Goal: Task Accomplishment & Management: Use online tool/utility

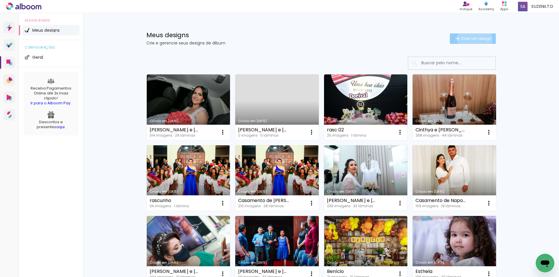
click at [471, 39] on span "Criar um design" at bounding box center [476, 39] width 30 height 4
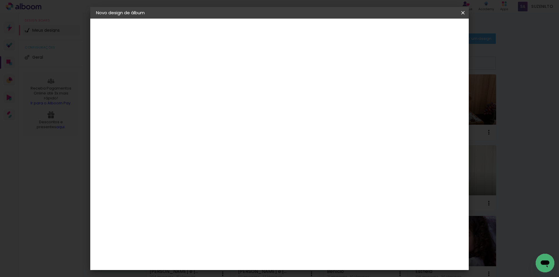
click at [191, 80] on input at bounding box center [191, 78] width 0 height 9
type input "[PERSON_NAME] e [PERSON_NAME]"
type paper-input "[PERSON_NAME] e [PERSON_NAME]"
click at [0, 0] on slot "Avançar" at bounding box center [0, 0] width 0 height 0
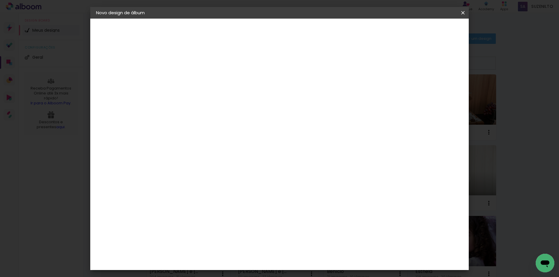
click at [216, 253] on div "Photoalbum Universal" at bounding box center [201, 257] width 28 height 9
click at [300, 27] on paper-button "Avançar" at bounding box center [286, 31] width 29 height 10
click at [214, 99] on input "text" at bounding box center [202, 101] width 23 height 9
click at [0, 0] on slot "Fotolivro Super" at bounding box center [0, 0] width 0 height 0
type input "Fotolivro Super"
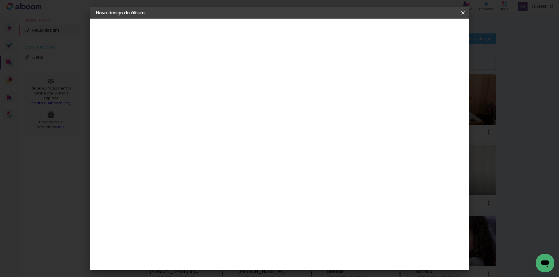
click at [231, 235] on span "15 x 21" at bounding box center [216, 242] width 27 height 15
click at [0, 0] on slot "Avançar" at bounding box center [0, 0] width 0 height 0
click at [403, 33] on span "Iniciar design" at bounding box center [389, 31] width 26 height 4
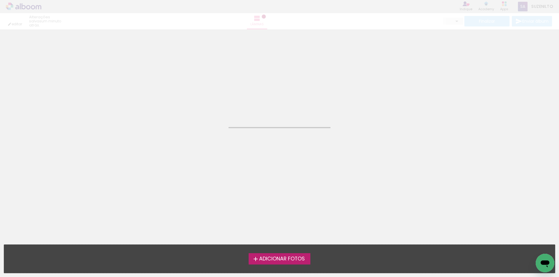
click at [270, 261] on span "Adicionar Fotos" at bounding box center [282, 259] width 46 height 5
click at [0, 0] on input "file" at bounding box center [0, 0] width 0 height 0
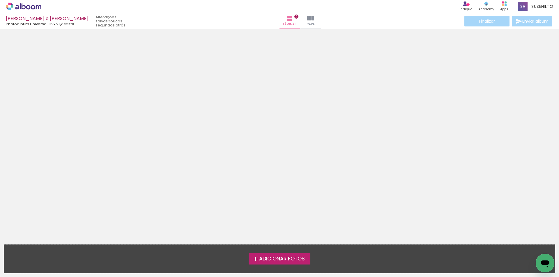
click at [264, 259] on span "Adicionar Fotos" at bounding box center [282, 259] width 46 height 5
click at [0, 0] on input "file" at bounding box center [0, 0] width 0 height 0
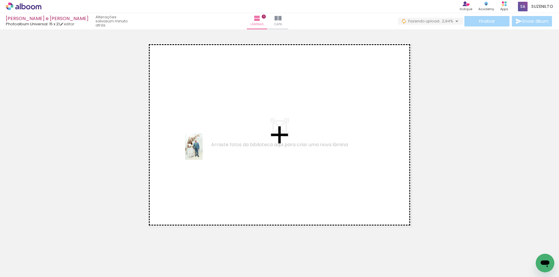
drag, startPoint x: 288, startPoint y: 257, endPoint x: 203, endPoint y: 151, distance: 136.4
click at [203, 151] on quentale-workspace at bounding box center [279, 138] width 559 height 277
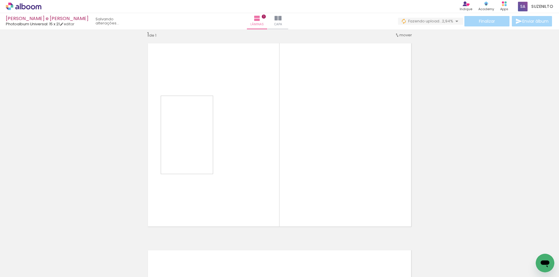
scroll to position [8, 0]
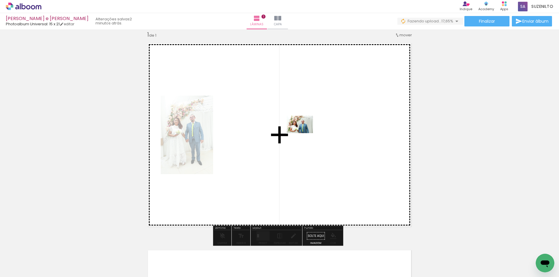
drag, startPoint x: 219, startPoint y: 266, endPoint x: 306, endPoint y: 131, distance: 160.2
click at [306, 131] on quentale-workspace at bounding box center [279, 138] width 559 height 277
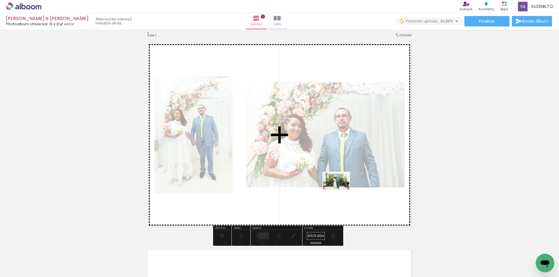
drag, startPoint x: 320, startPoint y: 263, endPoint x: 341, endPoint y: 190, distance: 75.3
click at [341, 190] on quentale-workspace at bounding box center [279, 138] width 559 height 277
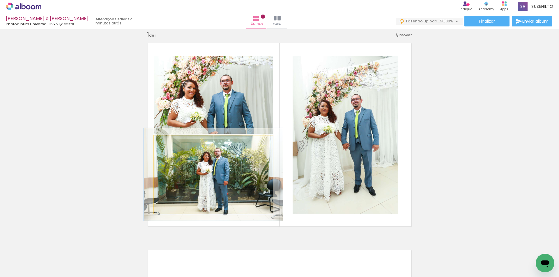
drag, startPoint x: 167, startPoint y: 143, endPoint x: 170, endPoint y: 144, distance: 3.8
type paper-slider "117"
click at [170, 144] on div at bounding box center [171, 141] width 5 height 5
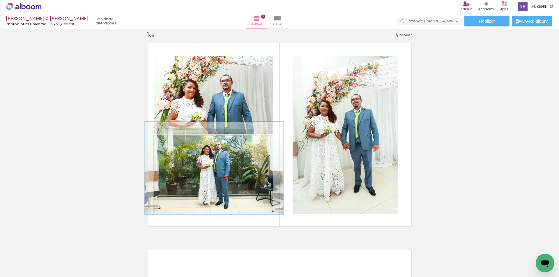
drag, startPoint x: 183, startPoint y: 166, endPoint x: 184, endPoint y: 160, distance: 6.4
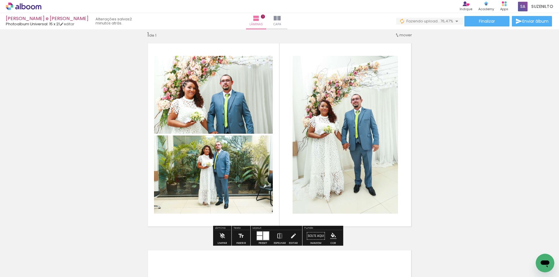
click at [266, 239] on div at bounding box center [266, 236] width 6 height 8
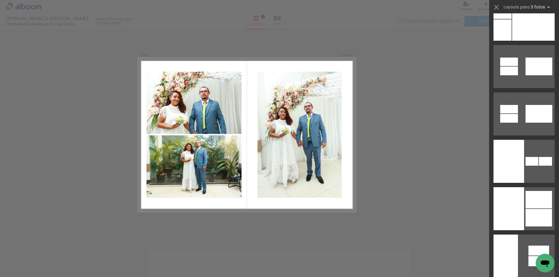
scroll to position [10079, 0]
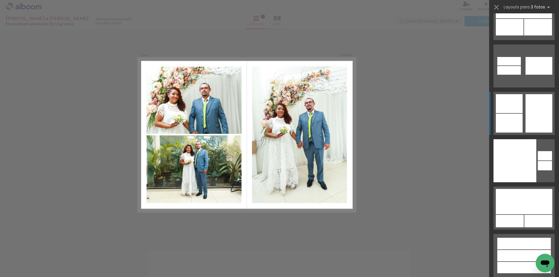
click at [534, 121] on div at bounding box center [538, 113] width 27 height 38
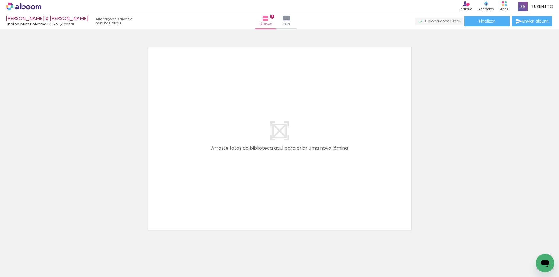
scroll to position [0, 456]
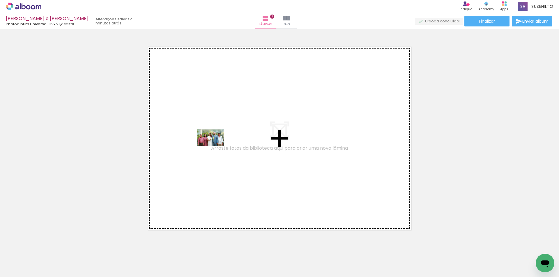
drag, startPoint x: 382, startPoint y: 263, endPoint x: 206, endPoint y: 140, distance: 215.3
click at [206, 140] on quentale-workspace at bounding box center [279, 138] width 559 height 277
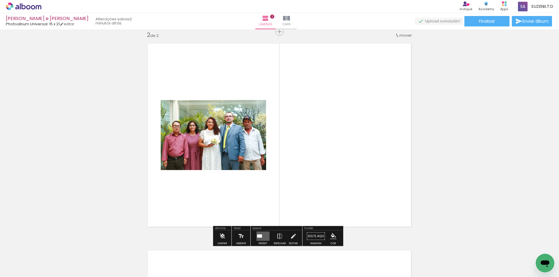
scroll to position [215, 0]
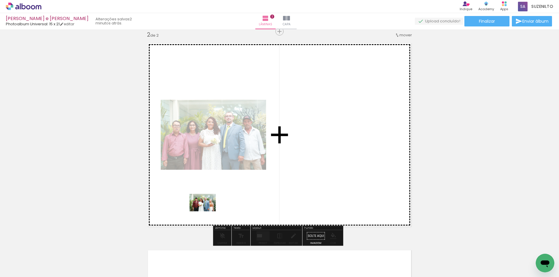
drag, startPoint x: 221, startPoint y: 268, endPoint x: 203, endPoint y: 205, distance: 65.1
click at [204, 207] on quentale-workspace at bounding box center [279, 138] width 559 height 277
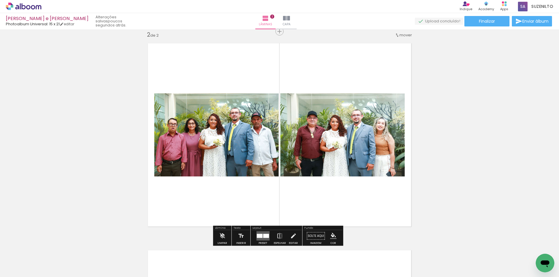
click at [241, 167] on quentale-photo at bounding box center [216, 134] width 124 height 83
drag, startPoint x: 241, startPoint y: 167, endPoint x: 234, endPoint y: 147, distance: 21.4
click at [234, 147] on quentale-photo at bounding box center [216, 134] width 124 height 83
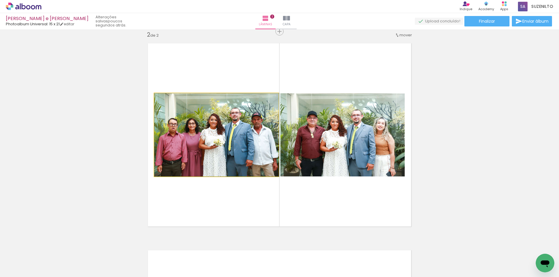
click at [182, 169] on quentale-photo at bounding box center [216, 134] width 124 height 83
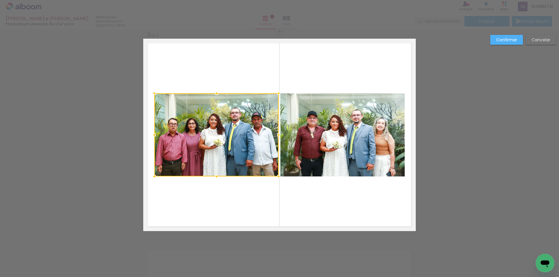
click at [262, 194] on quentale-layouter at bounding box center [279, 135] width 272 height 193
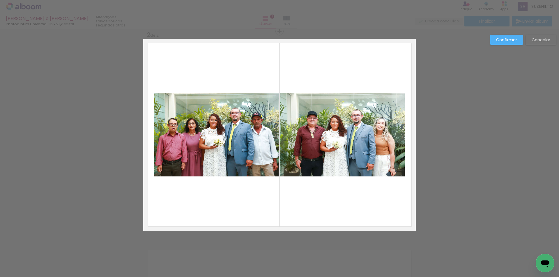
click at [0, 0] on slot "Cancelar" at bounding box center [0, 0] width 0 height 0
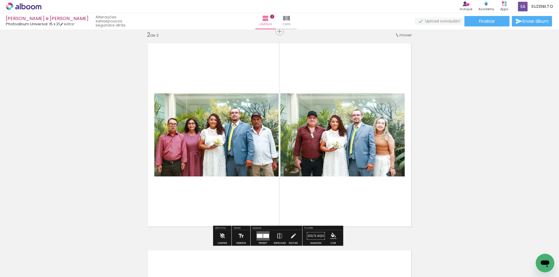
click at [302, 162] on quentale-photo at bounding box center [342, 134] width 124 height 83
drag, startPoint x: 302, startPoint y: 162, endPoint x: 405, endPoint y: 36, distance: 162.4
click at [405, 36] on span "mover" at bounding box center [405, 35] width 13 height 6
click at [393, 44] on span "Posição atual:" at bounding box center [384, 44] width 26 height 10
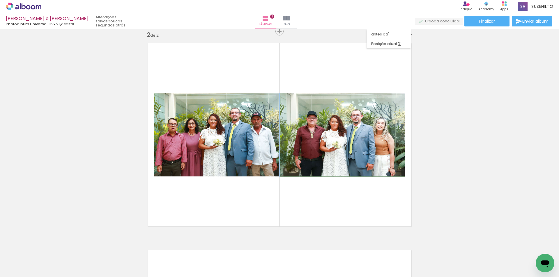
drag, startPoint x: 376, startPoint y: 134, endPoint x: 370, endPoint y: 119, distance: 16.2
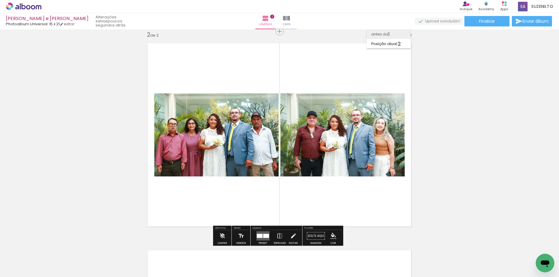
click at [378, 35] on span "antes da" at bounding box center [379, 34] width 17 height 10
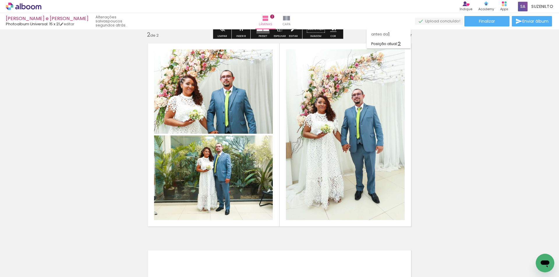
scroll to position [8, 0]
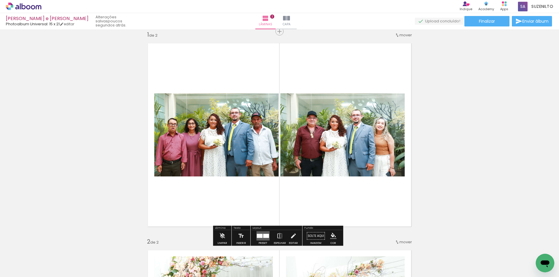
click at [369, 150] on quentale-photo at bounding box center [342, 134] width 124 height 83
click at [259, 235] on div at bounding box center [259, 236] width 6 height 4
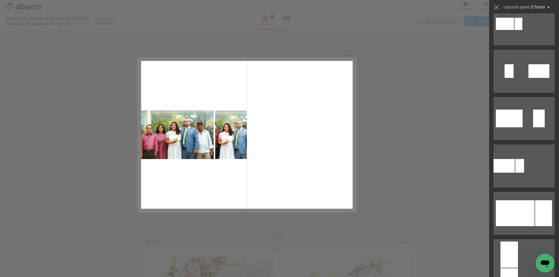
scroll to position [2148, 0]
